Goal: Ask a question

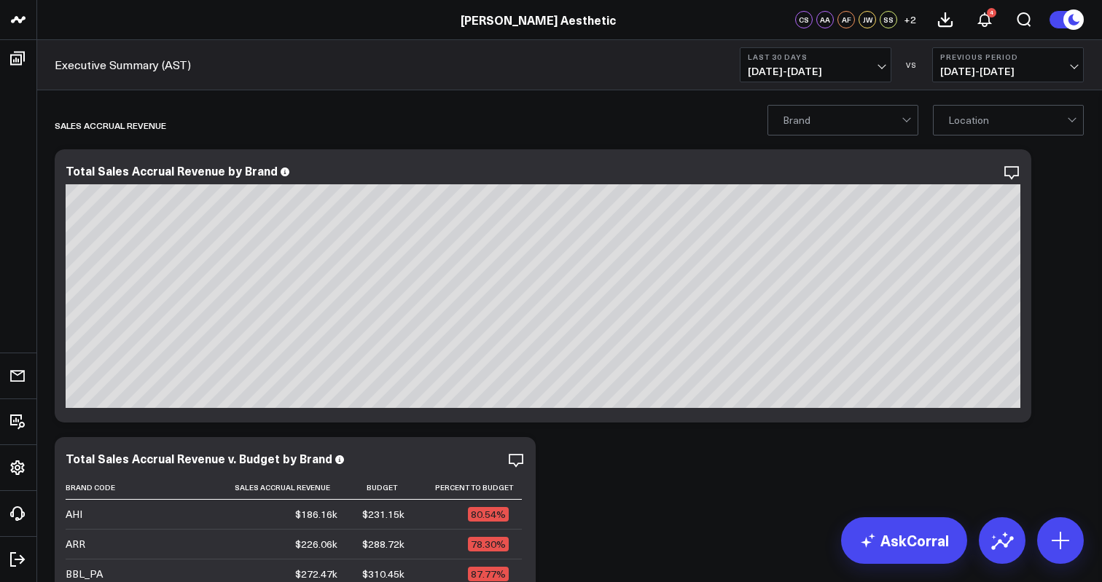
click at [815, 66] on span "[DATE] - [DATE]" at bounding box center [816, 72] width 136 height 12
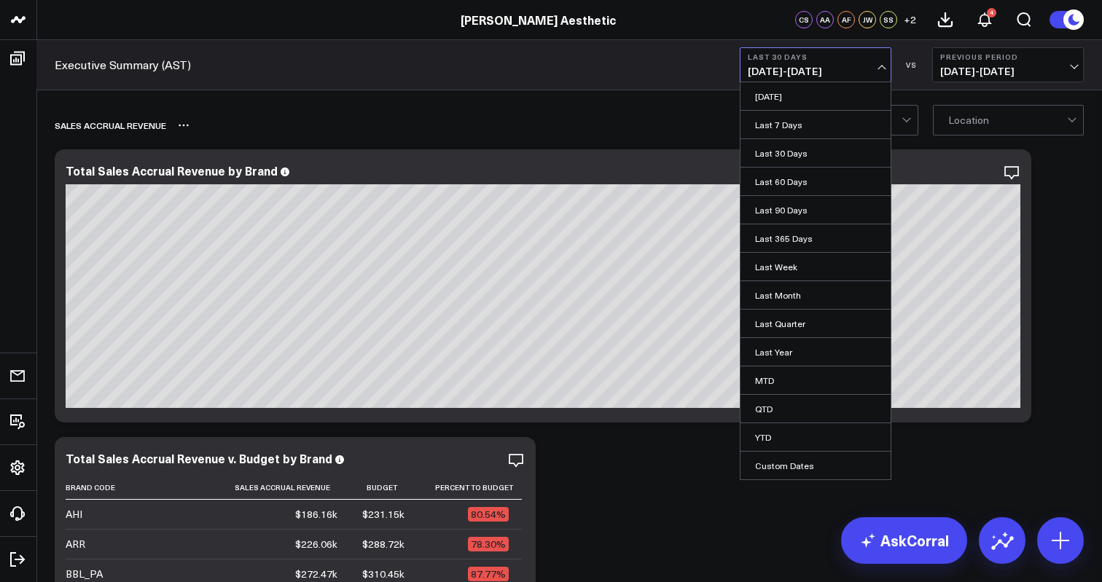
click at [618, 114] on div "Sales Accrual Revenue" at bounding box center [485, 126] width 861 height 34
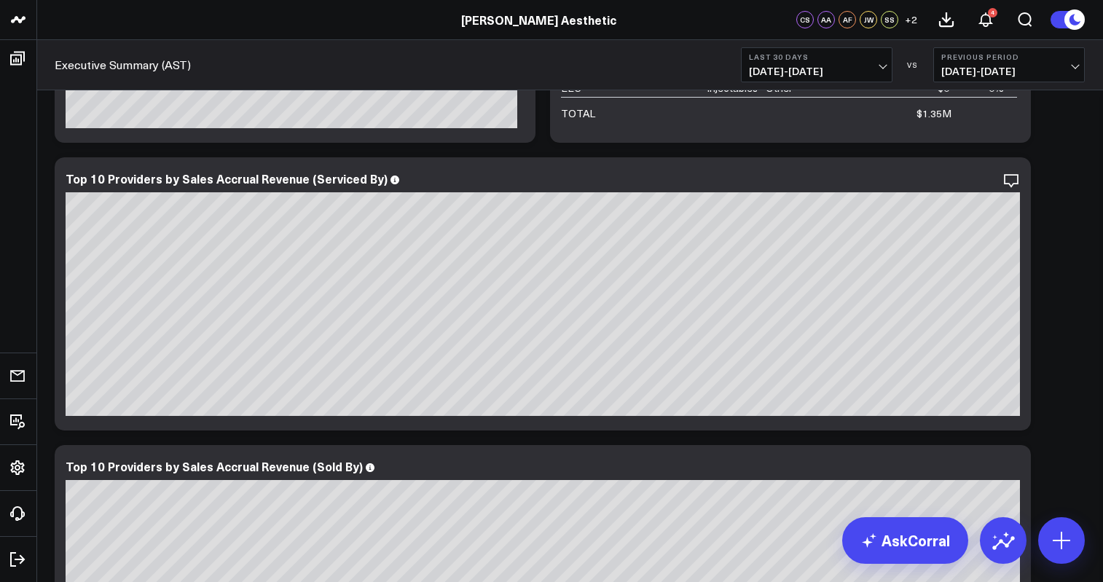
scroll to position [4327, 0]
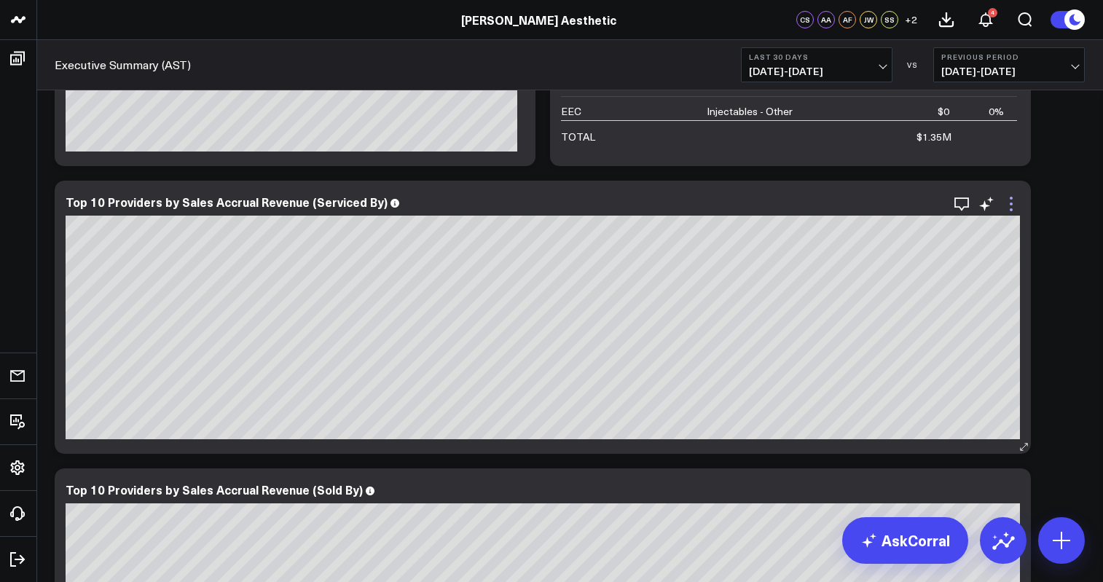
click at [1010, 208] on icon at bounding box center [1011, 203] width 17 height 17
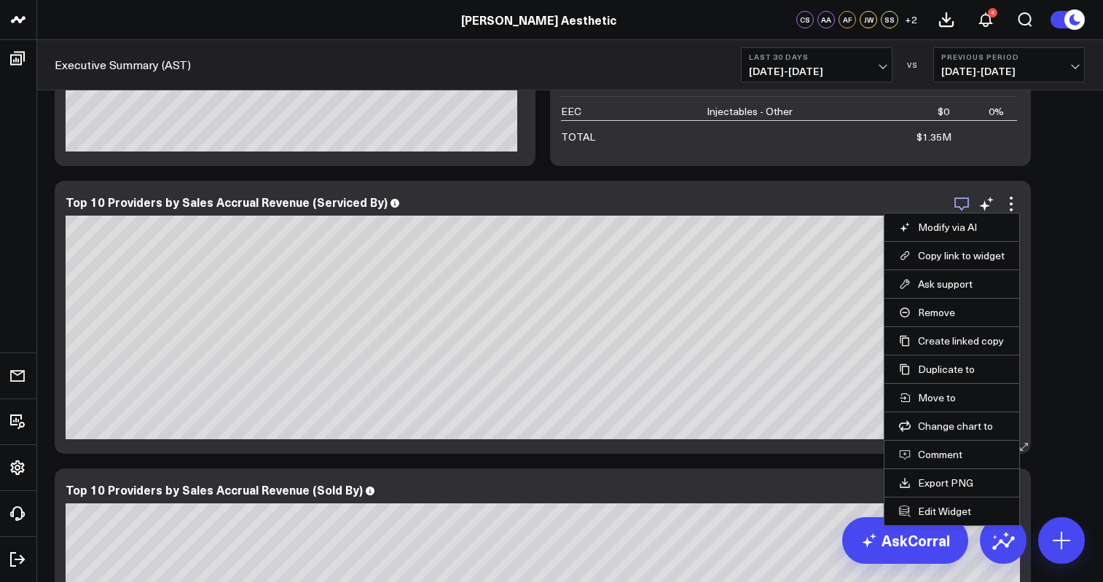
click at [964, 208] on icon "button" at bounding box center [961, 203] width 17 height 17
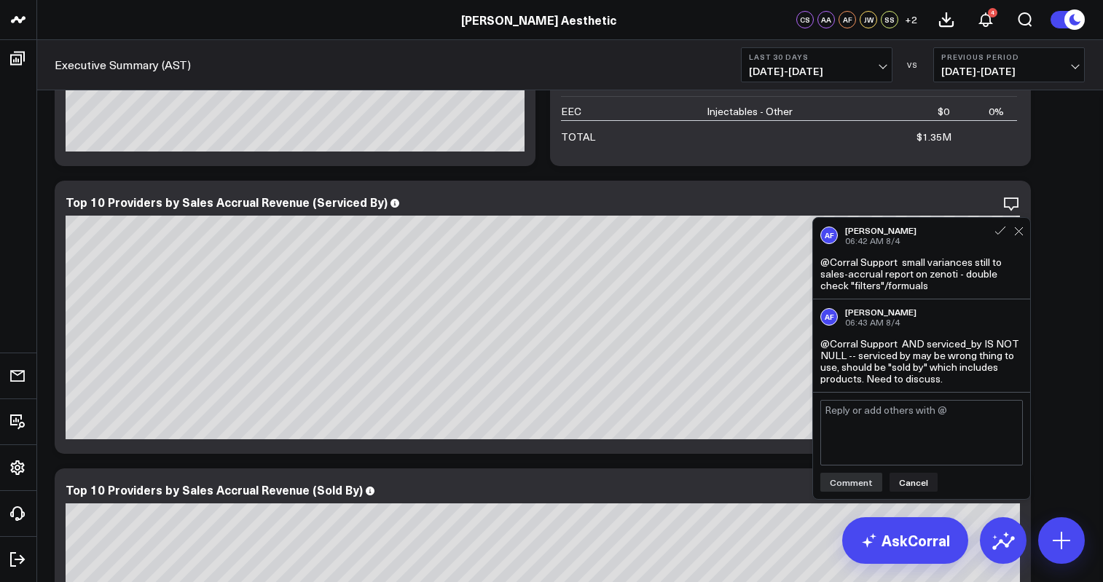
click at [905, 420] on textarea at bounding box center [922, 433] width 203 height 66
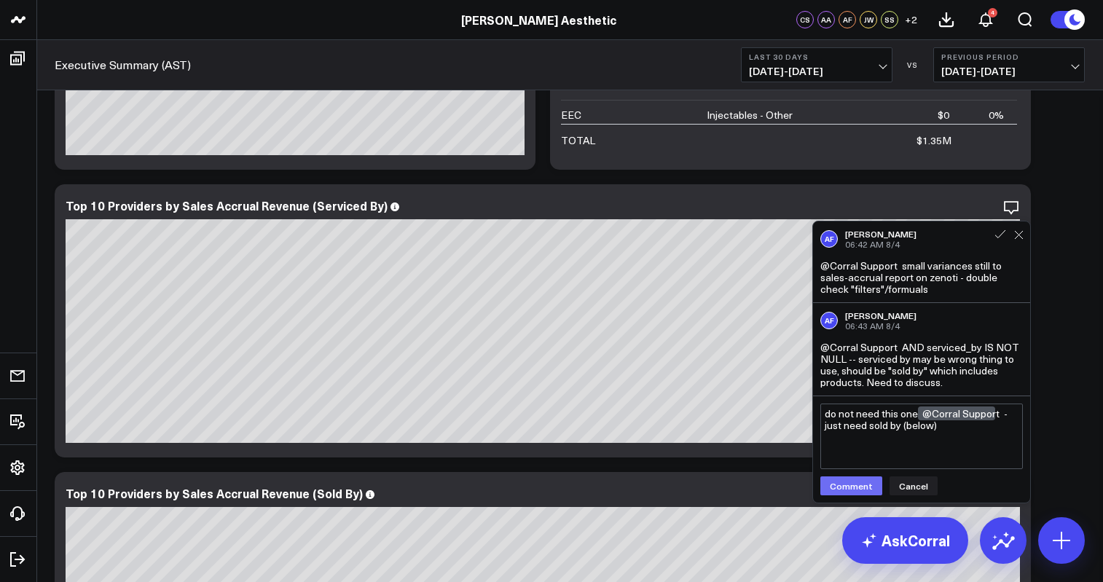
type textarea "do not need this one @Corral Support - just need sold by (below)"
click at [844, 492] on button "Comment" at bounding box center [852, 486] width 62 height 19
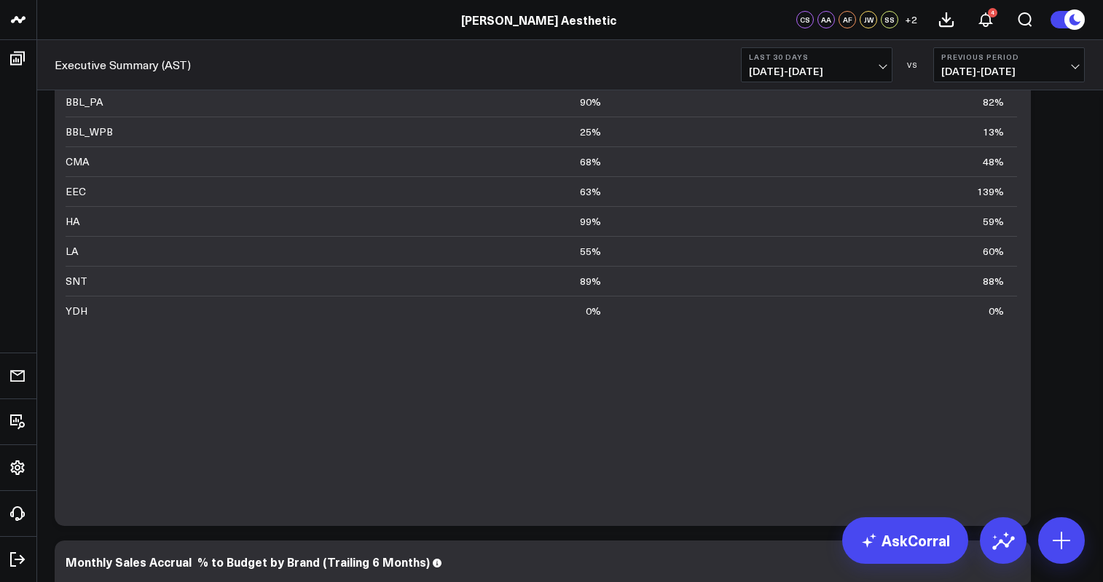
scroll to position [1370, 0]
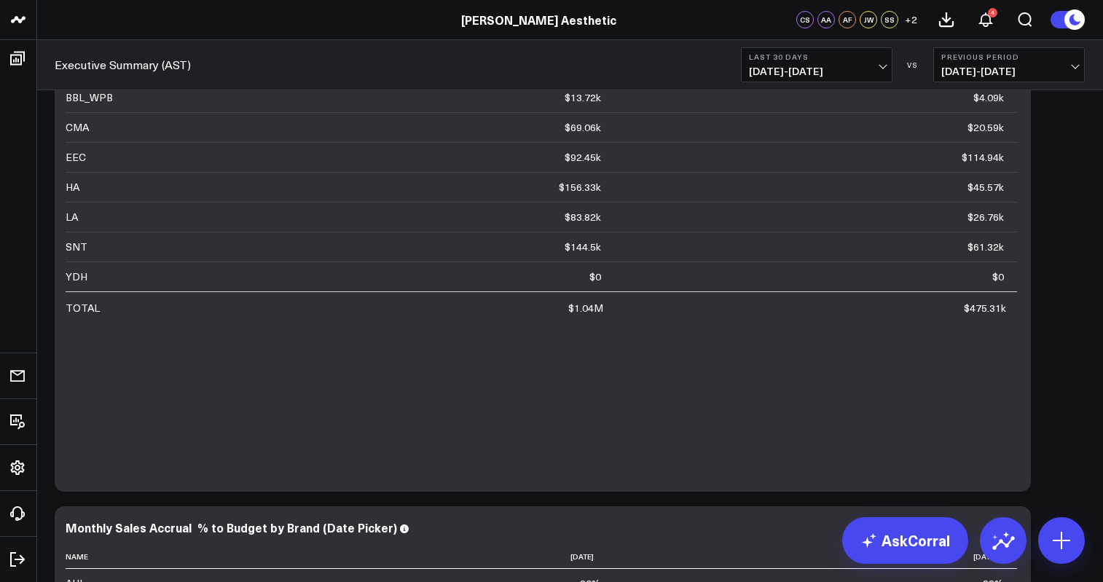
click at [844, 70] on span "[DATE] - [DATE]" at bounding box center [817, 72] width 136 height 12
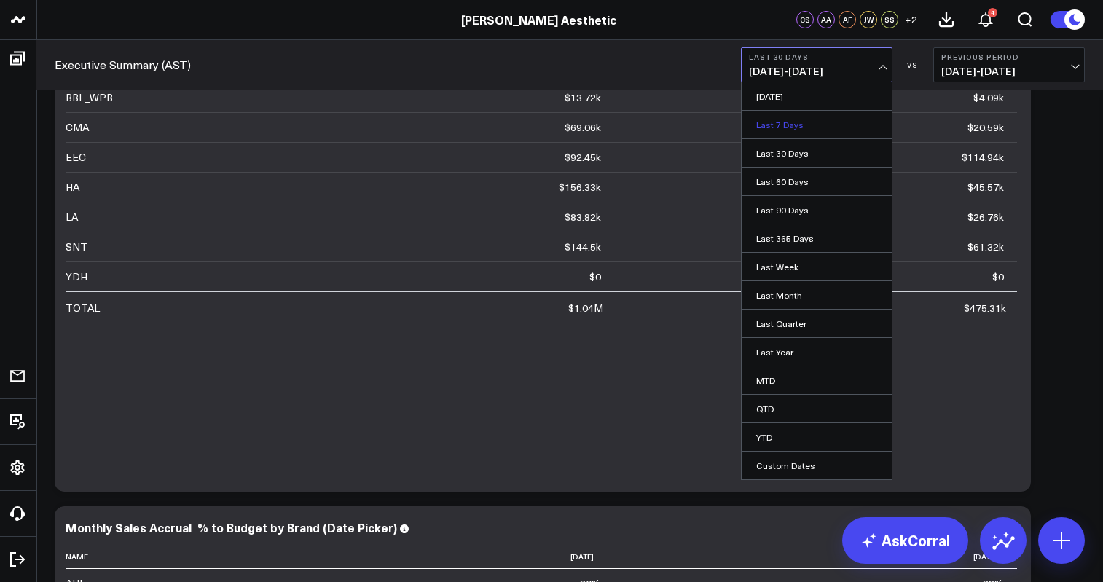
click at [809, 117] on link "Last 7 Days" at bounding box center [817, 125] width 150 height 28
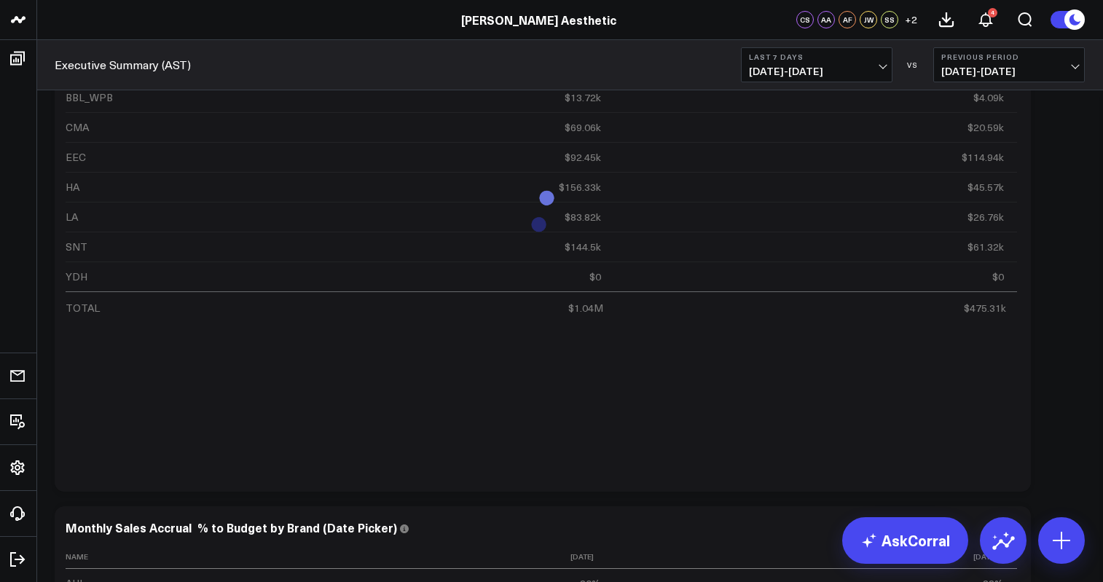
click at [821, 76] on span "[DATE] - [DATE]" at bounding box center [817, 72] width 136 height 12
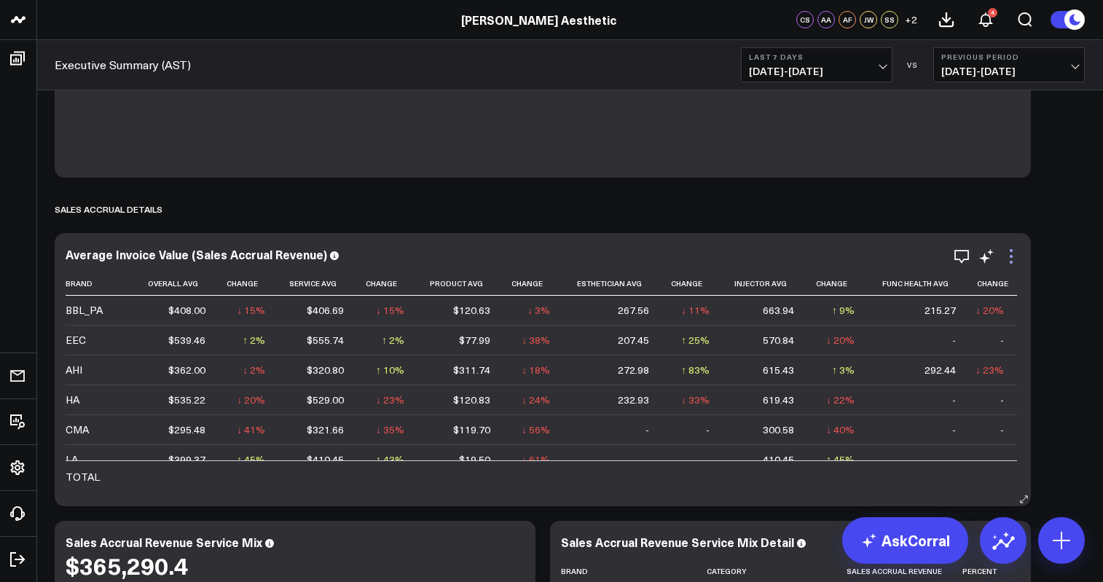
click at [1012, 259] on icon at bounding box center [1011, 256] width 17 height 17
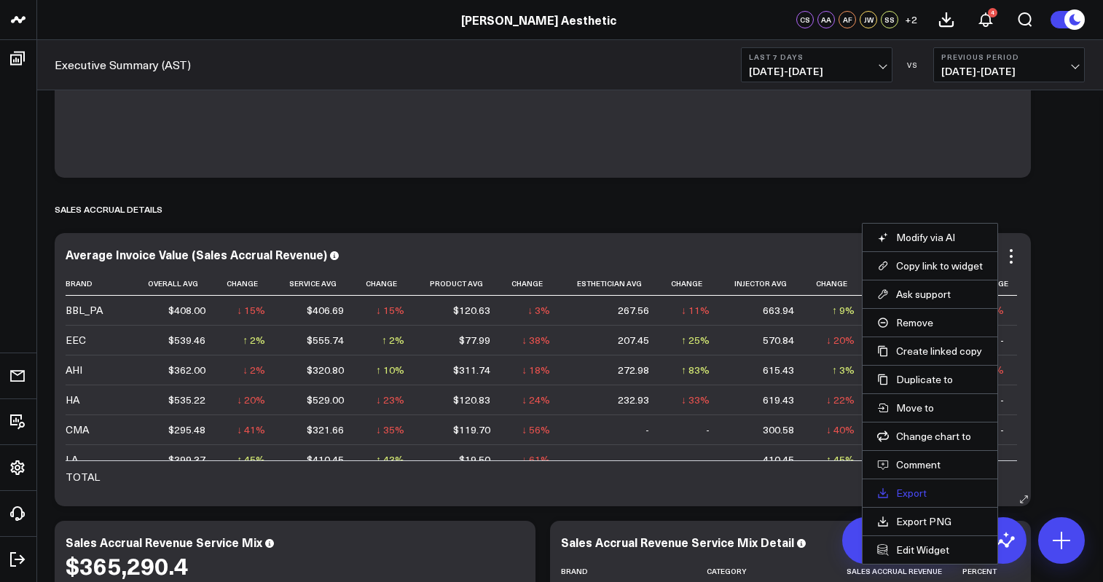
click at [922, 493] on link "Export" at bounding box center [930, 493] width 106 height 13
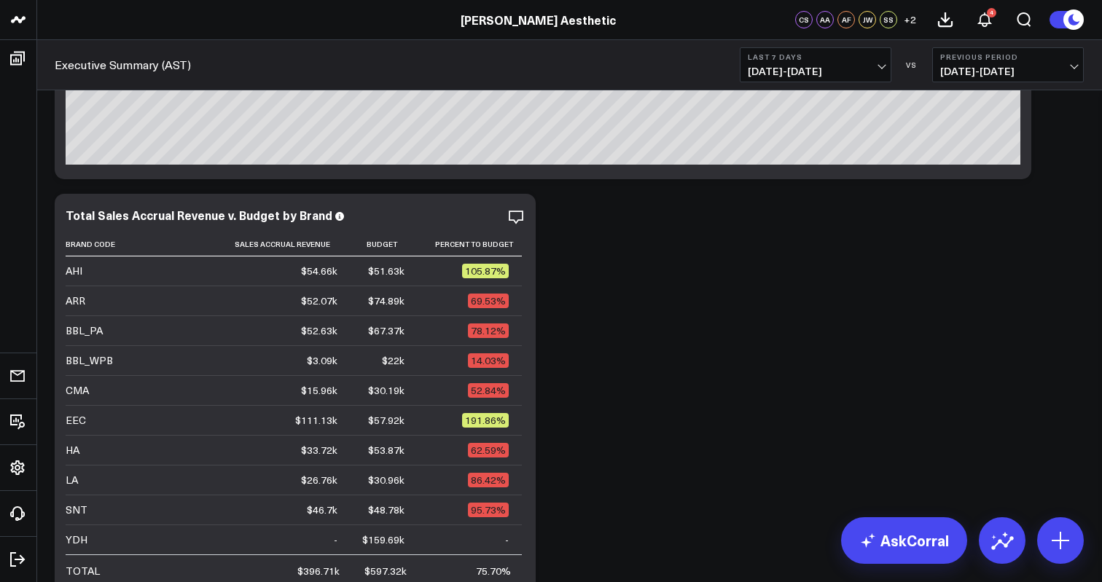
scroll to position [296, 0]
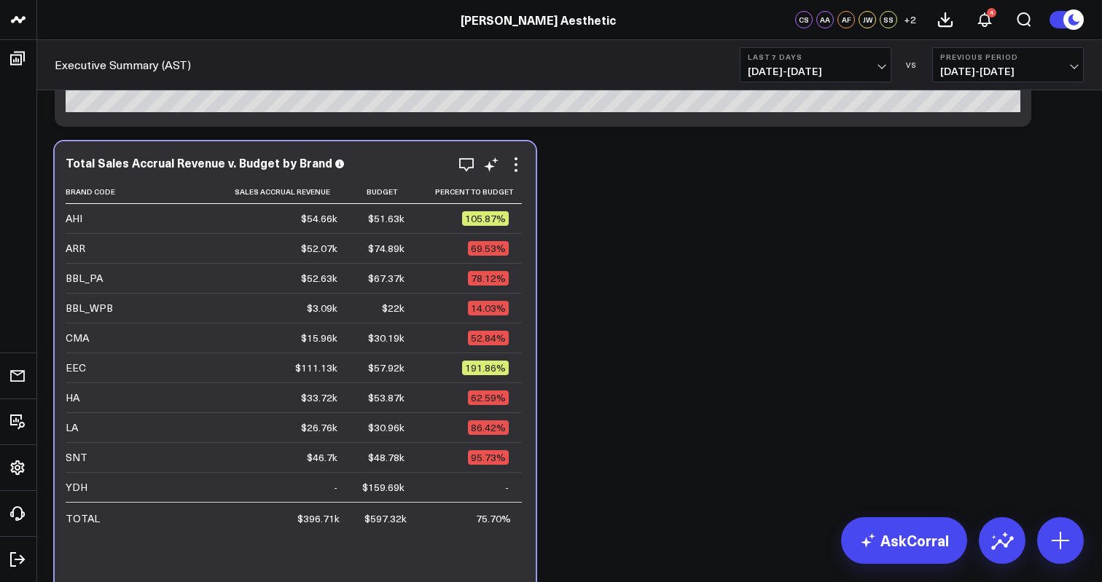
click at [377, 521] on div "$597.32k" at bounding box center [385, 519] width 42 height 15
